Goal: Transaction & Acquisition: Purchase product/service

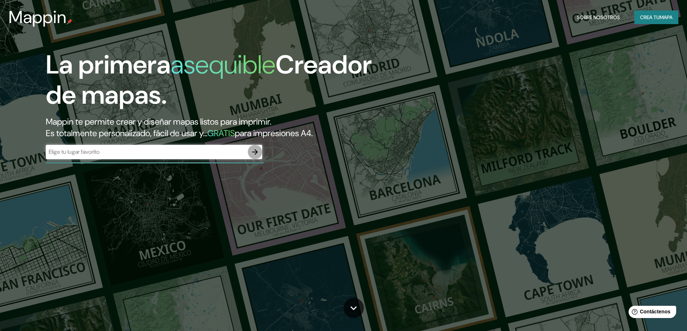
click at [256, 153] on icon "button" at bounding box center [255, 152] width 9 height 9
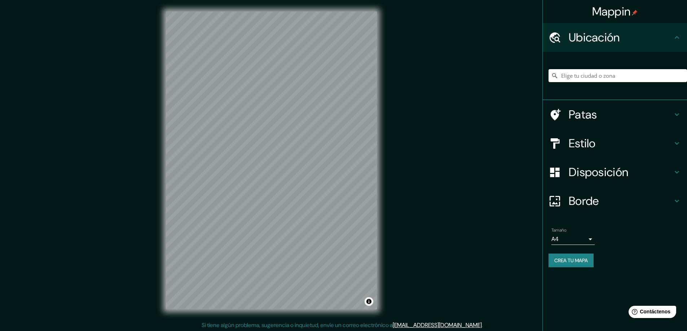
click at [555, 76] on icon at bounding box center [554, 75] width 7 height 7
click at [581, 76] on input "Elige tu ciudad o zona" at bounding box center [618, 75] width 139 height 13
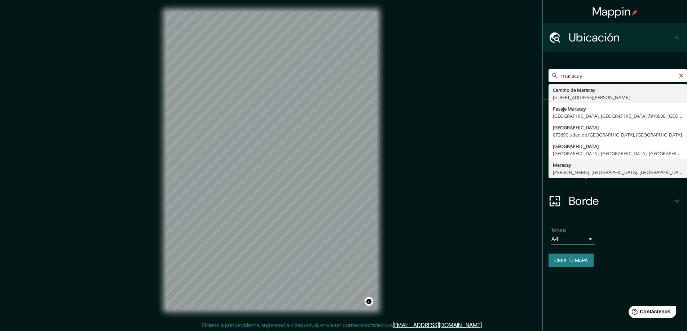
type input "Maracay, [PERSON_NAME], [GEOGRAPHIC_DATA], [GEOGRAPHIC_DATA]"
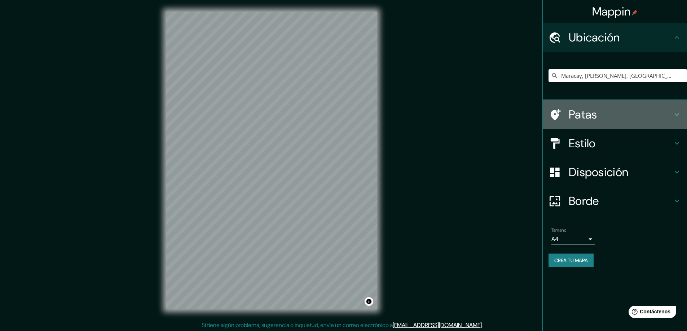
click at [676, 117] on icon at bounding box center [677, 114] width 9 height 9
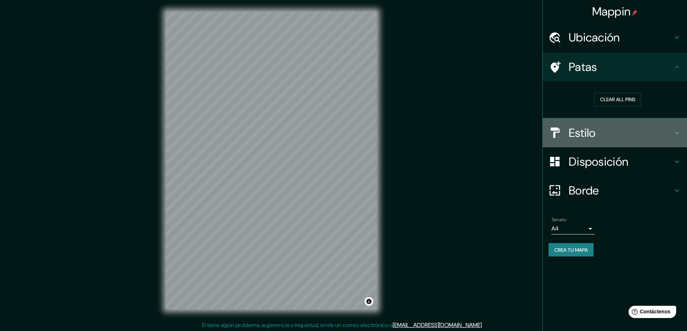
click at [677, 135] on icon at bounding box center [677, 133] width 9 height 9
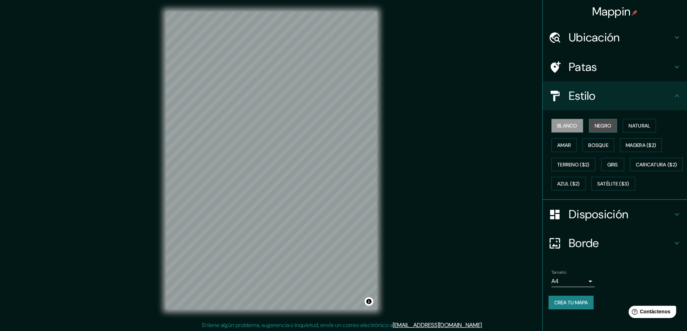
click at [599, 122] on font "Negro" at bounding box center [603, 125] width 17 height 9
click at [636, 128] on font "Natural" at bounding box center [640, 126] width 22 height 6
click at [605, 144] on button "Bosque" at bounding box center [598, 146] width 32 height 14
click at [608, 162] on font "Gris" at bounding box center [612, 165] width 11 height 6
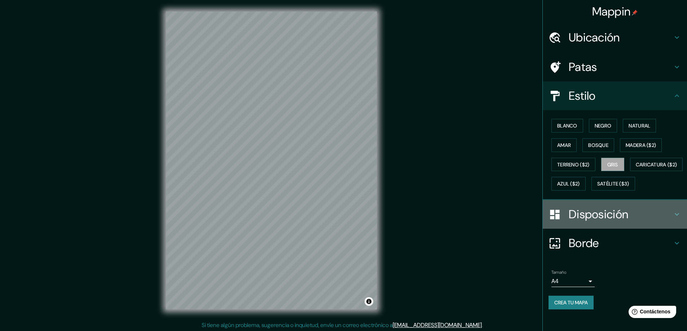
click at [650, 222] on h4 "Disposición" at bounding box center [621, 214] width 104 height 14
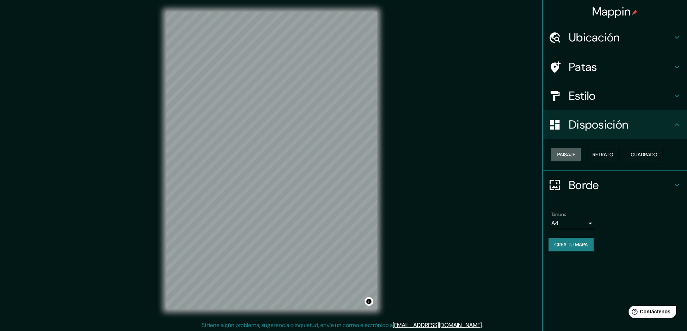
click at [567, 157] on font "Paisaje" at bounding box center [566, 154] width 18 height 6
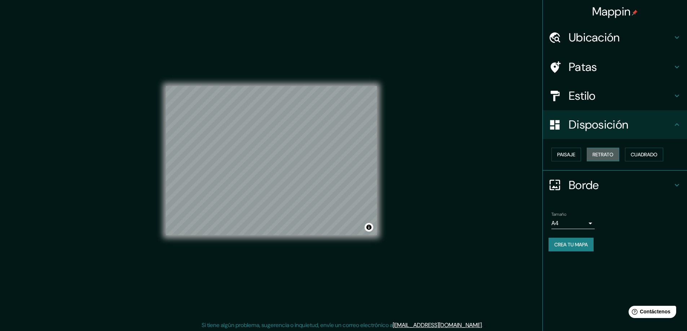
click at [614, 157] on font "Retrato" at bounding box center [603, 154] width 21 height 6
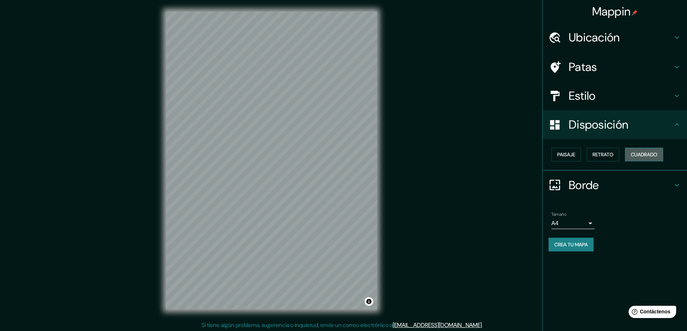
click at [639, 155] on font "Cuadrado" at bounding box center [644, 154] width 27 height 6
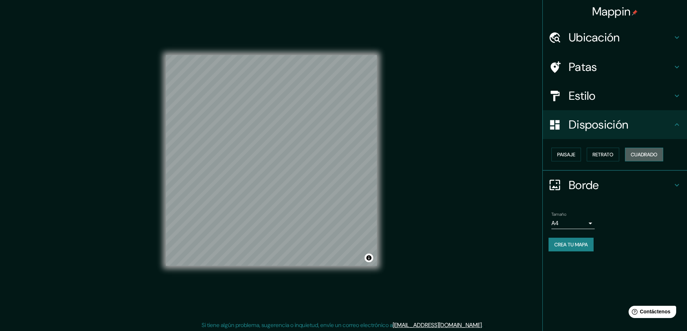
click at [639, 155] on font "Cuadrado" at bounding box center [644, 154] width 27 height 6
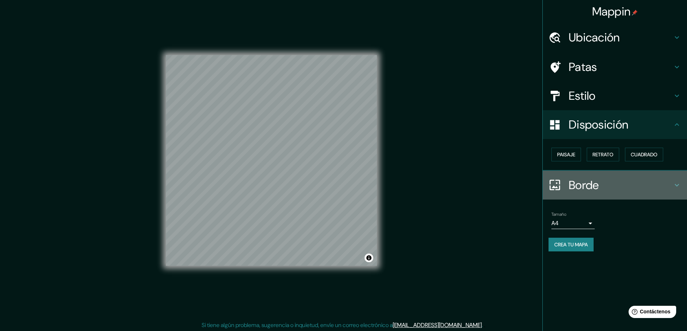
click at [677, 186] on icon at bounding box center [677, 185] width 4 height 3
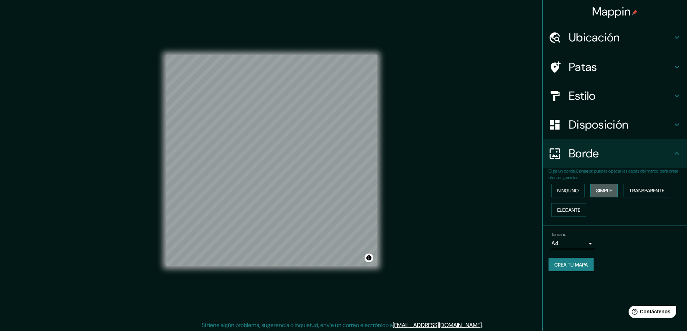
click at [602, 190] on font "Simple" at bounding box center [604, 191] width 16 height 6
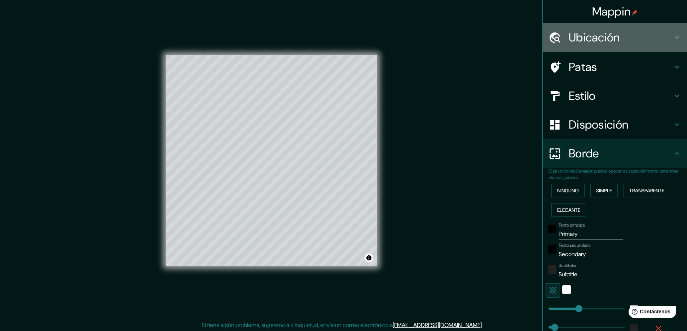
click at [673, 37] on icon at bounding box center [677, 37] width 9 height 9
type input "47"
